Goal: Complete application form

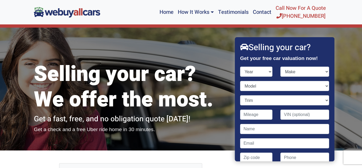
select select "2018"
click at [240, 67] on select "Year [DATE] 2025 2024 2023 2022 2021 2020 2019 2018 2017 2016 2015 2014 2013 20…" at bounding box center [256, 72] width 33 height 10
click at [306, 72] on select "Make Acura Alfa Romeo Aston [PERSON_NAME] Audi Bentley BMW Buick Cadillac Chevr…" at bounding box center [305, 72] width 49 height 10
select select "Chevrolet"
click at [281, 67] on select "Make Acura Alfa Romeo Aston [PERSON_NAME] Audi Bentley BMW Buick Cadillac Chevr…" at bounding box center [305, 72] width 49 height 10
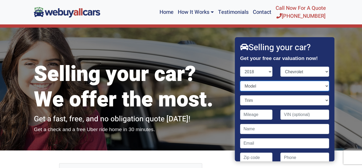
click at [311, 88] on select "Model Bolt EV Camaro City Express [US_STATE] Corvette Cruze Equinox Express Exp…" at bounding box center [284, 86] width 89 height 10
select select "Silverado 1500"
click at [240, 81] on select "Model Bolt EV Camaro City Express [US_STATE] Corvette Cruze Equinox Express Exp…" at bounding box center [284, 86] width 89 height 10
click at [265, 117] on input "Contact form" at bounding box center [256, 114] width 33 height 10
type input "122,000"
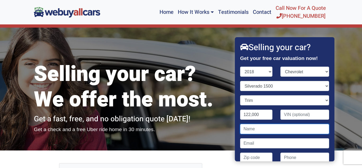
click at [301, 128] on input "Contact form" at bounding box center [284, 129] width 89 height 10
type input "[PERSON_NAME]"
type input "[EMAIL_ADDRESS][DOMAIN_NAME]"
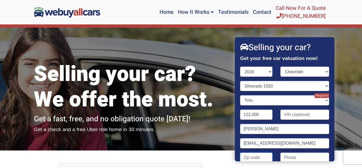
type input "08053"
type input "8566307247"
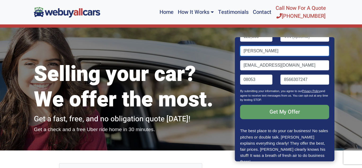
scroll to position [90, 0]
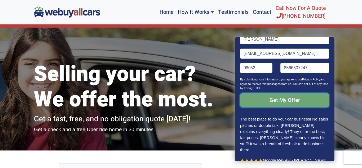
click at [289, 101] on input "Get My Offer" at bounding box center [284, 100] width 89 height 14
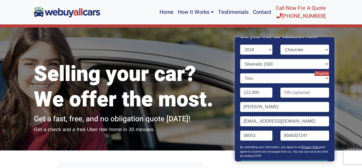
scroll to position [22, 0]
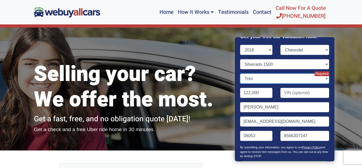
click at [316, 80] on select "Trim Custom 4dr Crew Cab 4WD 5.8 ft. SB (4.3L 6cyl) Custom 4dr Crew Cab 4WD 6.5…" at bounding box center [284, 78] width 89 height 10
select select "LT 4dr Crew Cab 4WD 6.5 ft. SB (5.3L 8cyl)"
click at [240, 73] on select "Trim Custom 4dr Crew Cab 4WD 5.8 ft. SB (4.3L 6cyl) Custom 4dr Crew Cab 4WD 6.5…" at bounding box center [284, 78] width 89 height 10
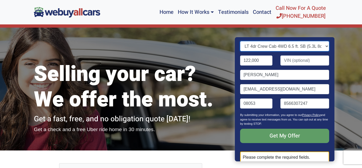
scroll to position [60, 0]
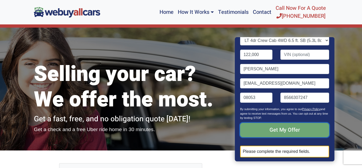
click at [297, 134] on input "Get My Offer" at bounding box center [284, 130] width 89 height 14
